Goal: Use online tool/utility

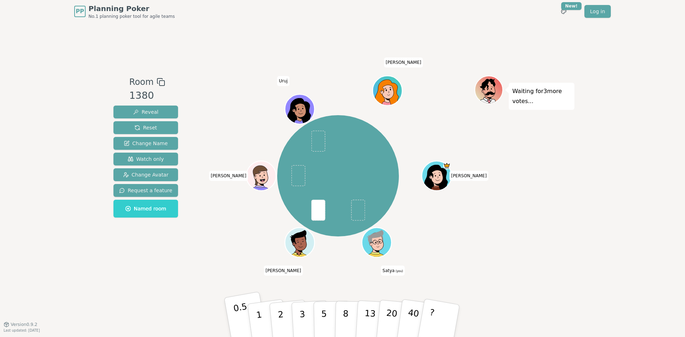
click at [242, 310] on p "0.5" at bounding box center [242, 321] width 20 height 40
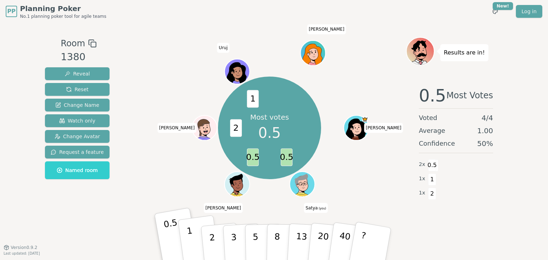
click at [194, 237] on button "1" at bounding box center [199, 244] width 42 height 58
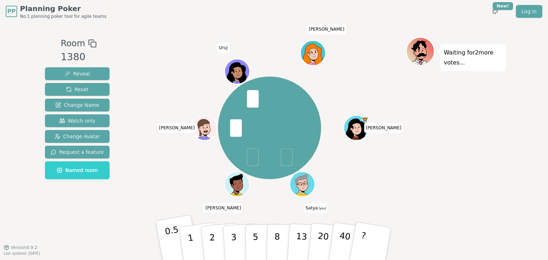
click at [168, 239] on p "0.5" at bounding box center [174, 245] width 20 height 40
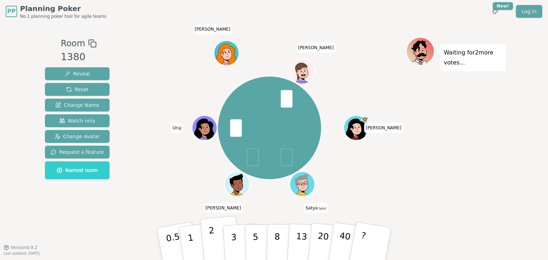
click at [208, 244] on button "2" at bounding box center [220, 244] width 41 height 57
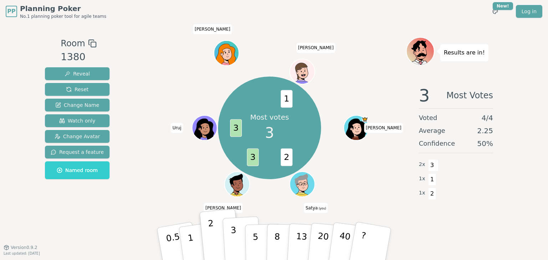
click at [234, 244] on p "3" at bounding box center [234, 244] width 8 height 39
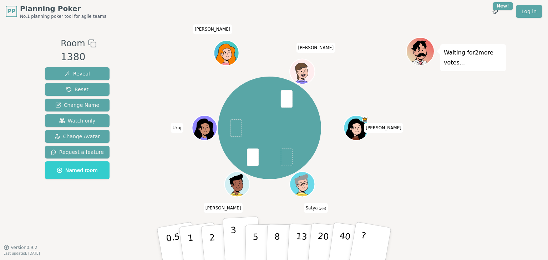
click at [232, 244] on p "3" at bounding box center [234, 244] width 8 height 39
click at [208, 238] on button "2" at bounding box center [220, 244] width 41 height 57
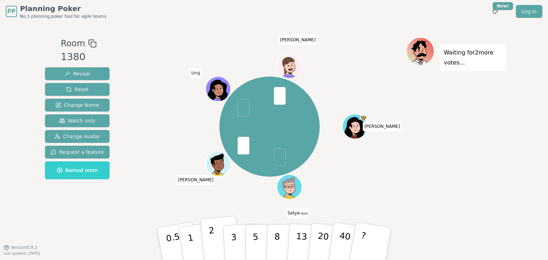
click at [207, 241] on button "2" at bounding box center [220, 244] width 41 height 57
click at [218, 234] on button "2" at bounding box center [220, 244] width 41 height 57
click at [234, 243] on p "3" at bounding box center [234, 244] width 8 height 39
